Goal: Task Accomplishment & Management: Manage account settings

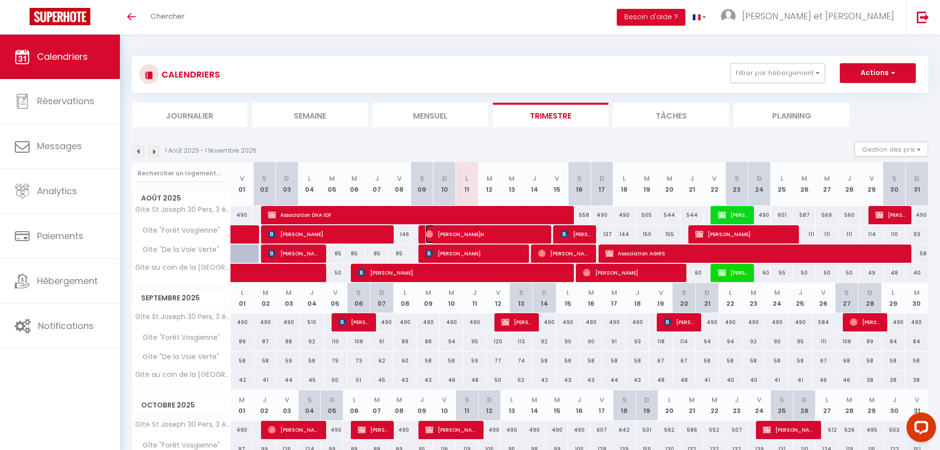
click at [508, 239] on span "[PERSON_NAME]H" at bounding box center [485, 234] width 121 height 19
select select "OK"
select select "0"
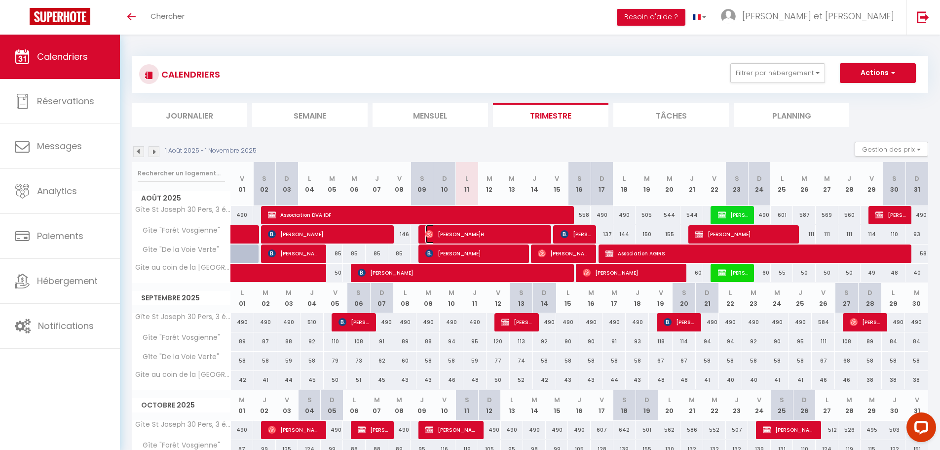
select select "1"
select select
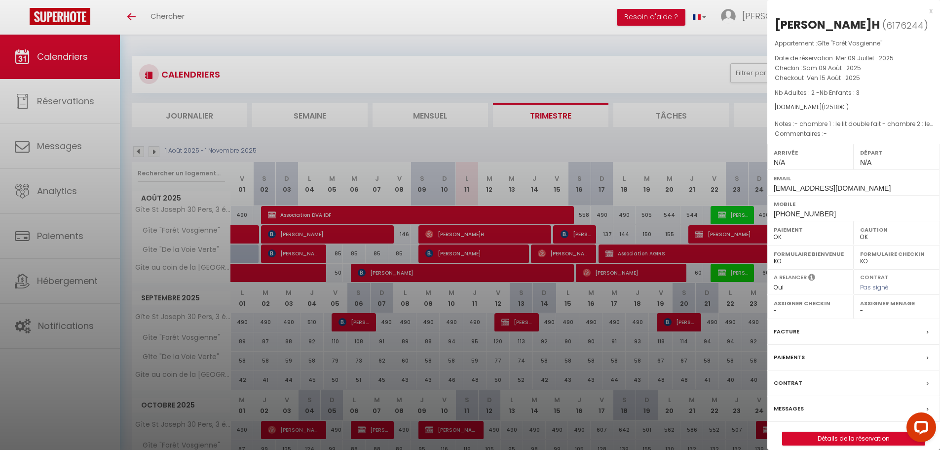
click at [795, 410] on label "Messages" at bounding box center [789, 408] width 30 height 10
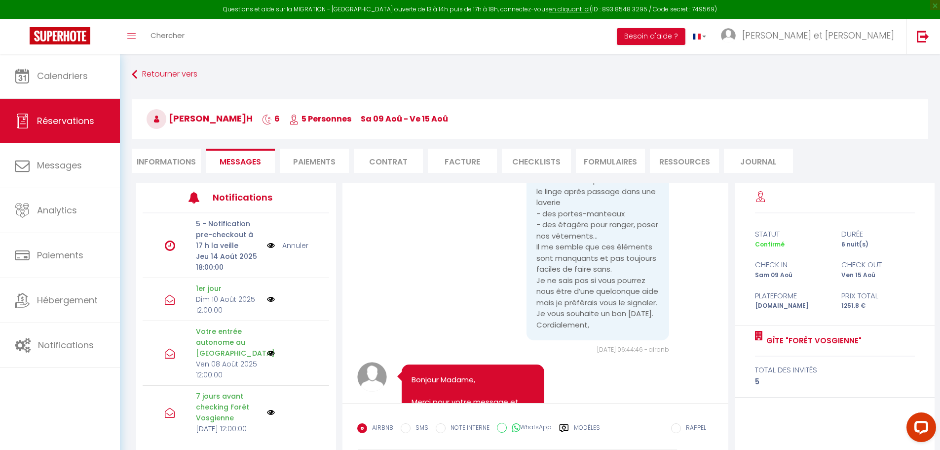
scroll to position [6730, 0]
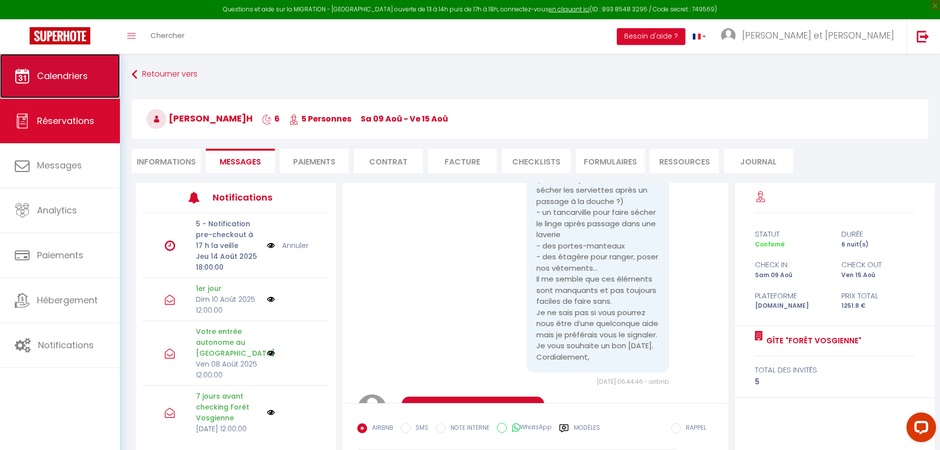
click at [75, 82] on link "Calendriers" at bounding box center [60, 76] width 120 height 44
